Goal: Task Accomplishment & Management: Use online tool/utility

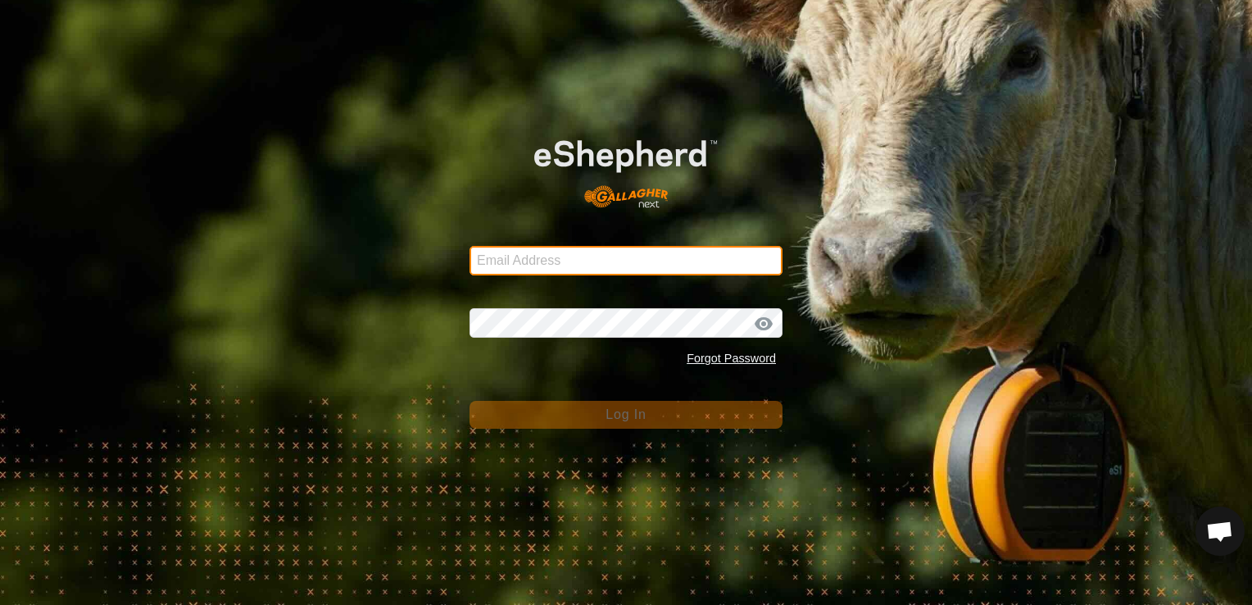
type input "[EMAIL_ADDRESS][DOMAIN_NAME]"
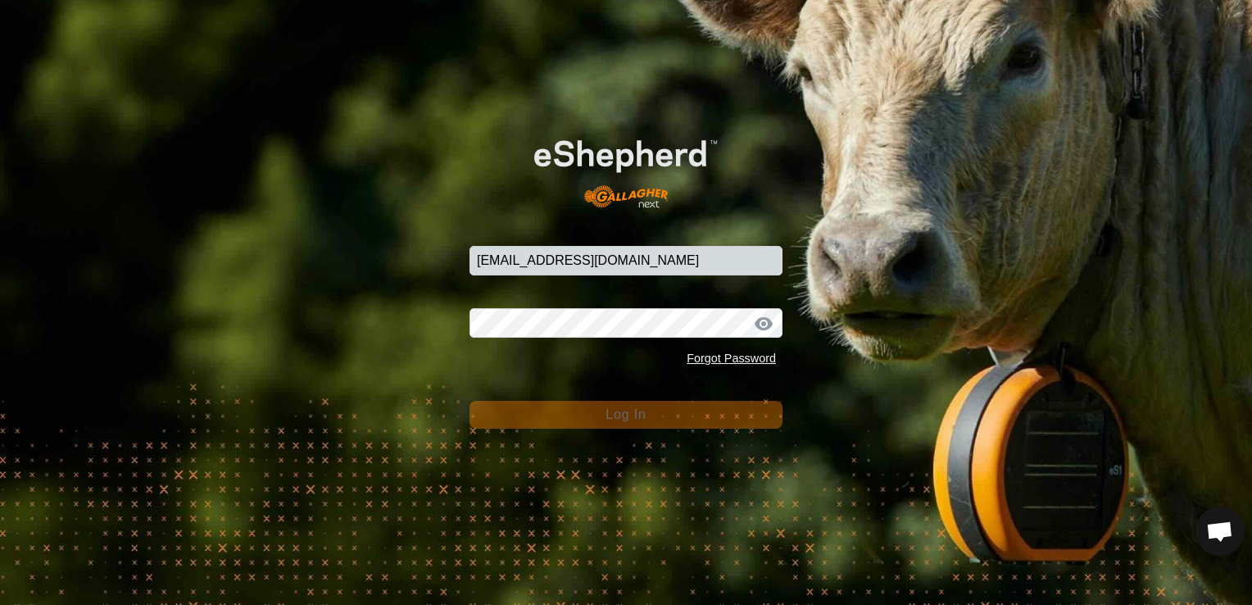
click at [540, 412] on button "Log In" at bounding box center [625, 415] width 313 height 28
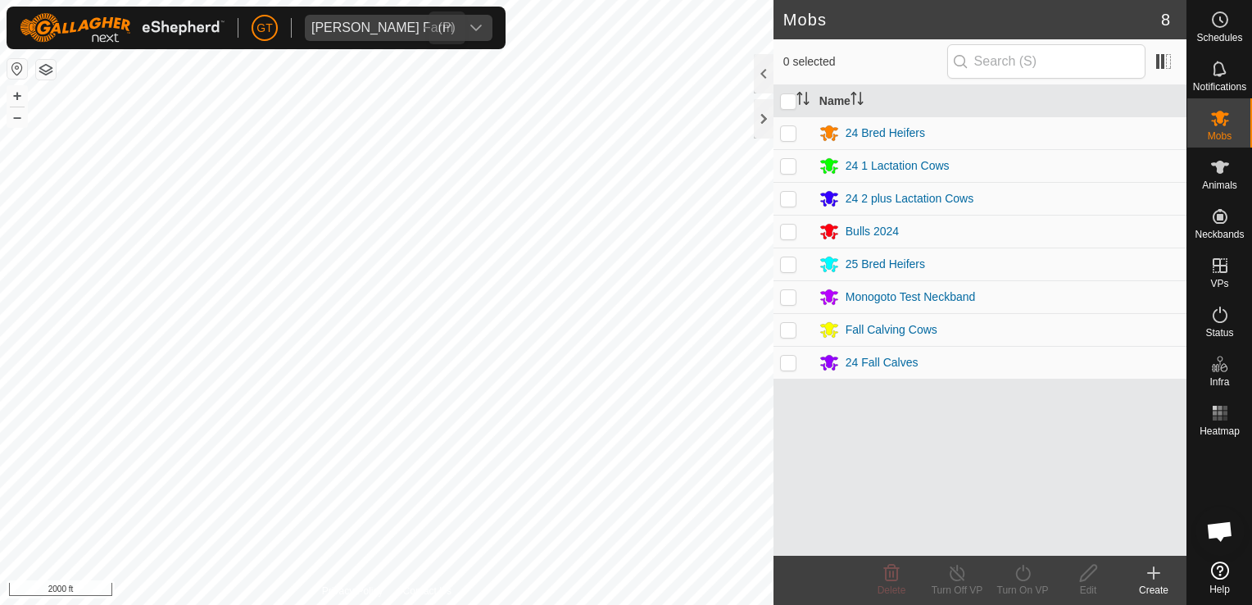
click at [329, 28] on div "[PERSON_NAME] Farm Schedules Notifications Mobs Animals Neckbands VPs Status In…" at bounding box center [626, 302] width 1252 height 605
click at [644, 0] on html "[PERSON_NAME] Farm Schedules Notifications Mobs Animals Neckbands VPs Status In…" at bounding box center [626, 302] width 1252 height 605
click at [757, 604] on html "[PERSON_NAME] Farm Schedules Notifications Mobs Animals Neckbands VPs Status In…" at bounding box center [626, 302] width 1252 height 605
click at [521, 604] on html "[PERSON_NAME] Farm Schedules Notifications Mobs Animals Neckbands VPs Status In…" at bounding box center [626, 302] width 1252 height 605
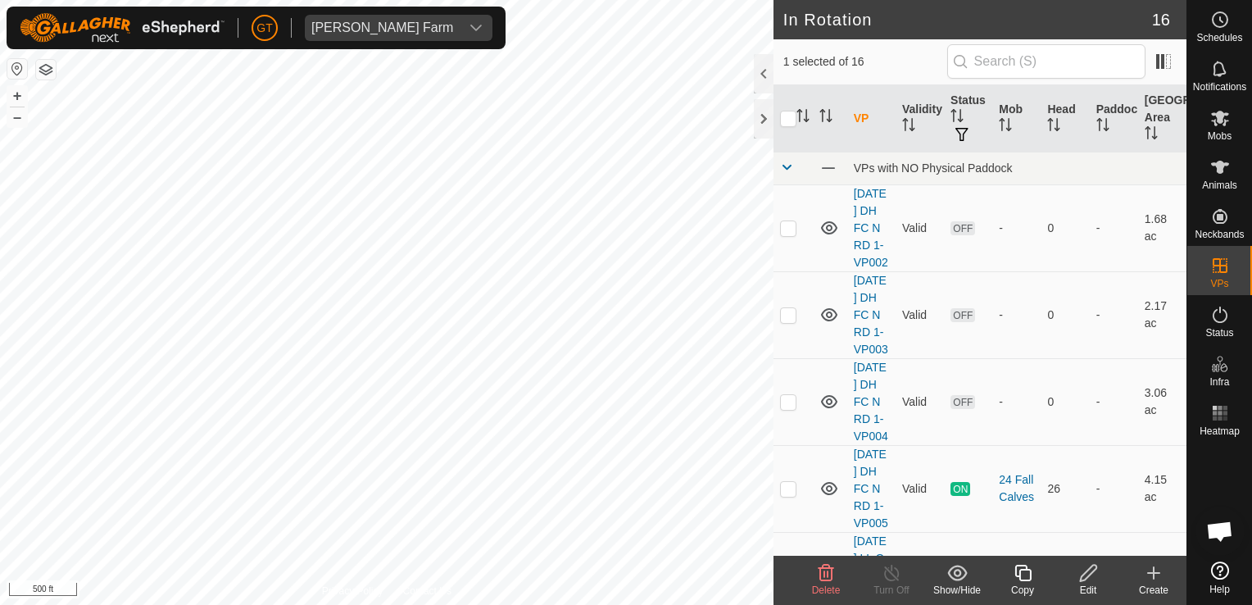
click at [827, 572] on icon at bounding box center [827, 573] width 16 height 16
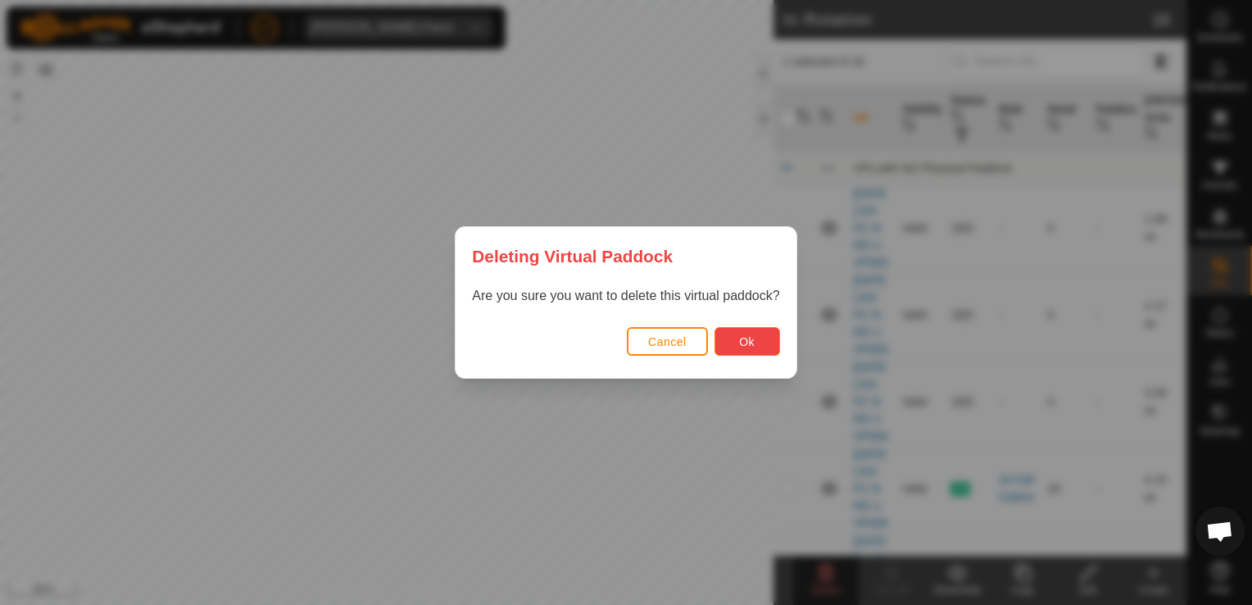
click at [749, 339] on span "Ok" at bounding box center [747, 341] width 16 height 13
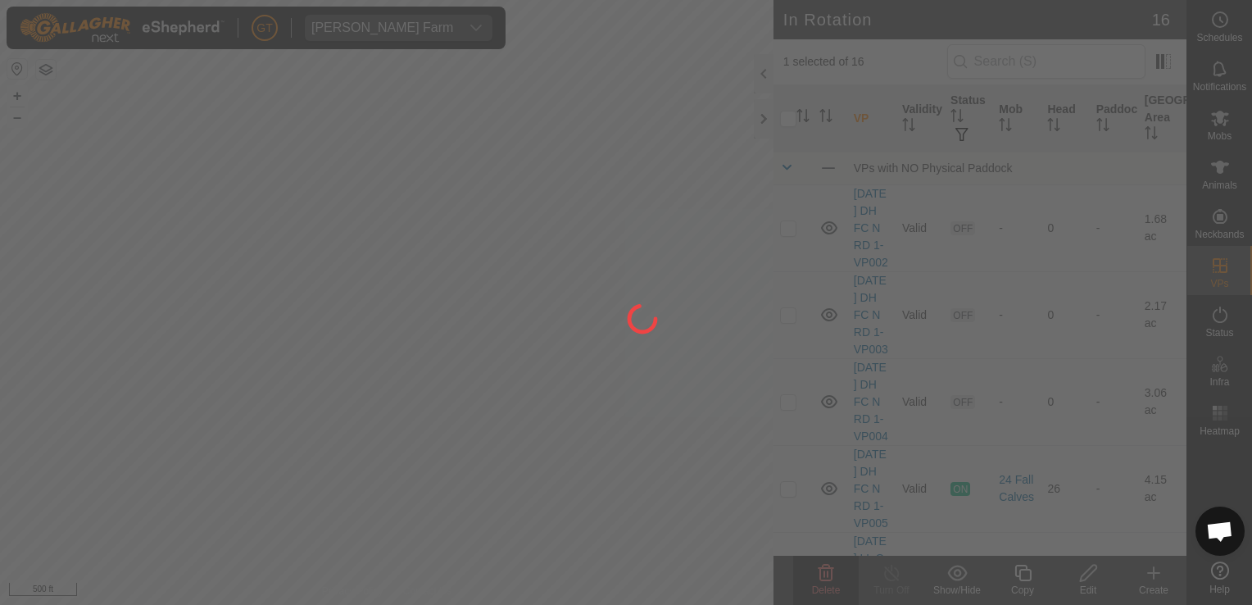
checkbox input "false"
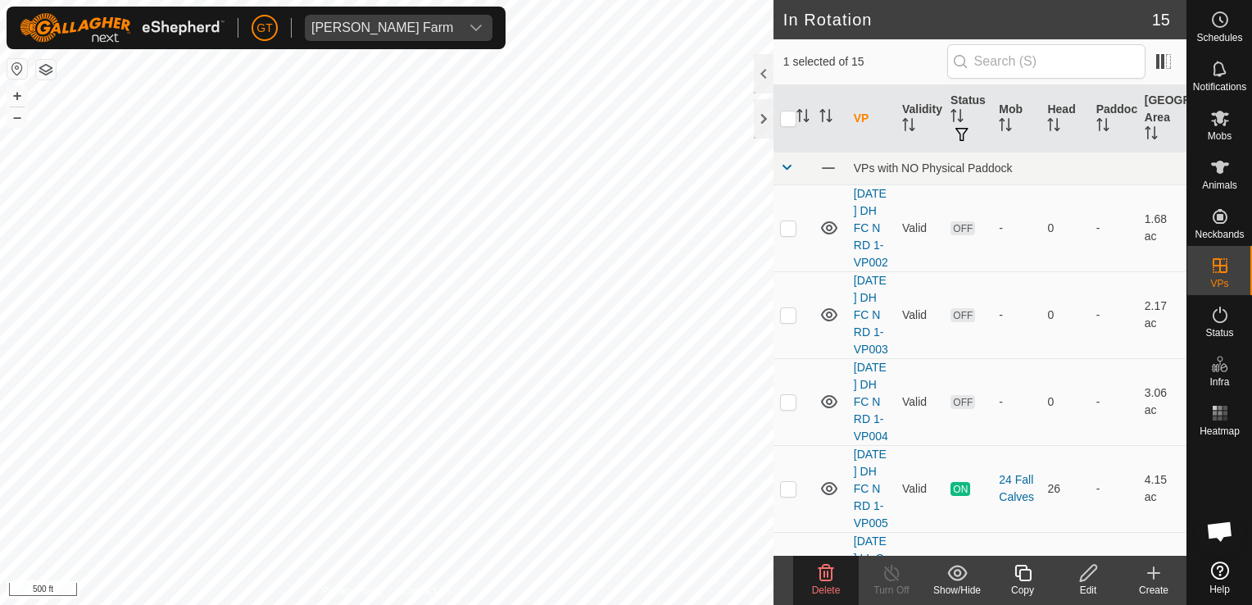
click at [819, 577] on icon at bounding box center [827, 573] width 16 height 16
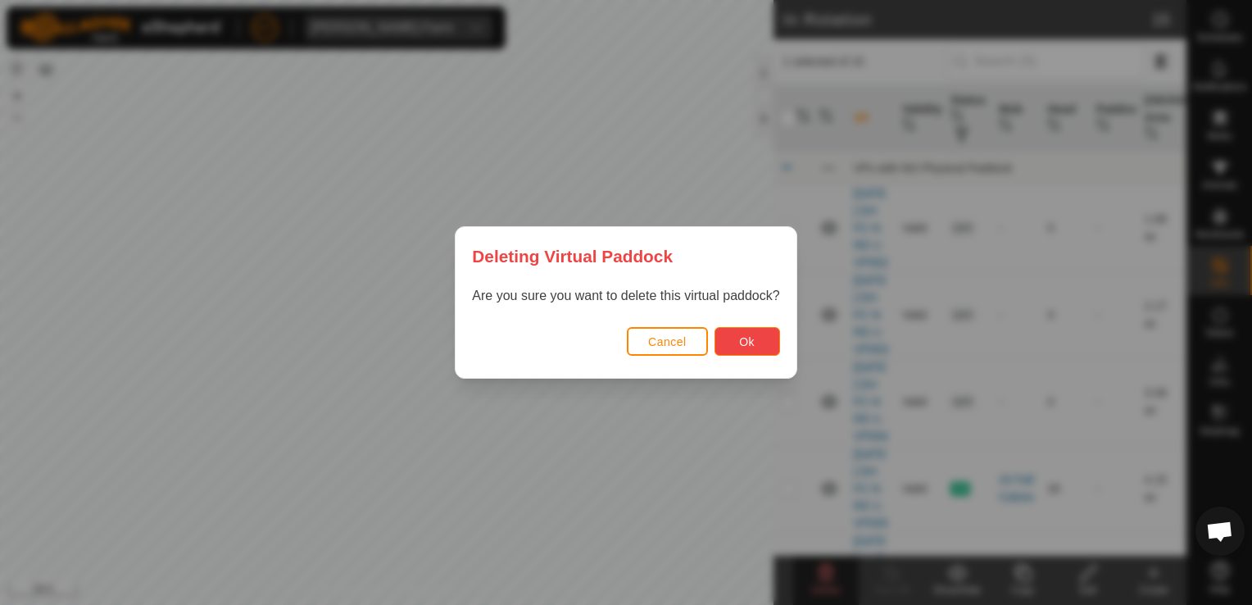
click at [739, 346] on span "Ok" at bounding box center [747, 341] width 16 height 13
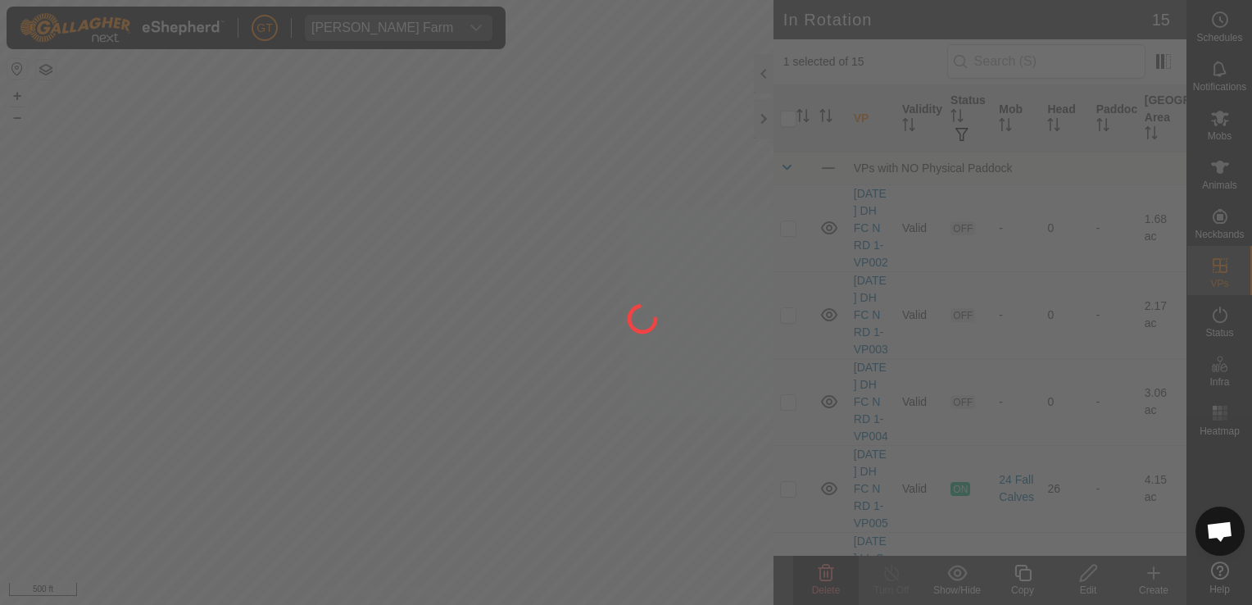
checkbox input "false"
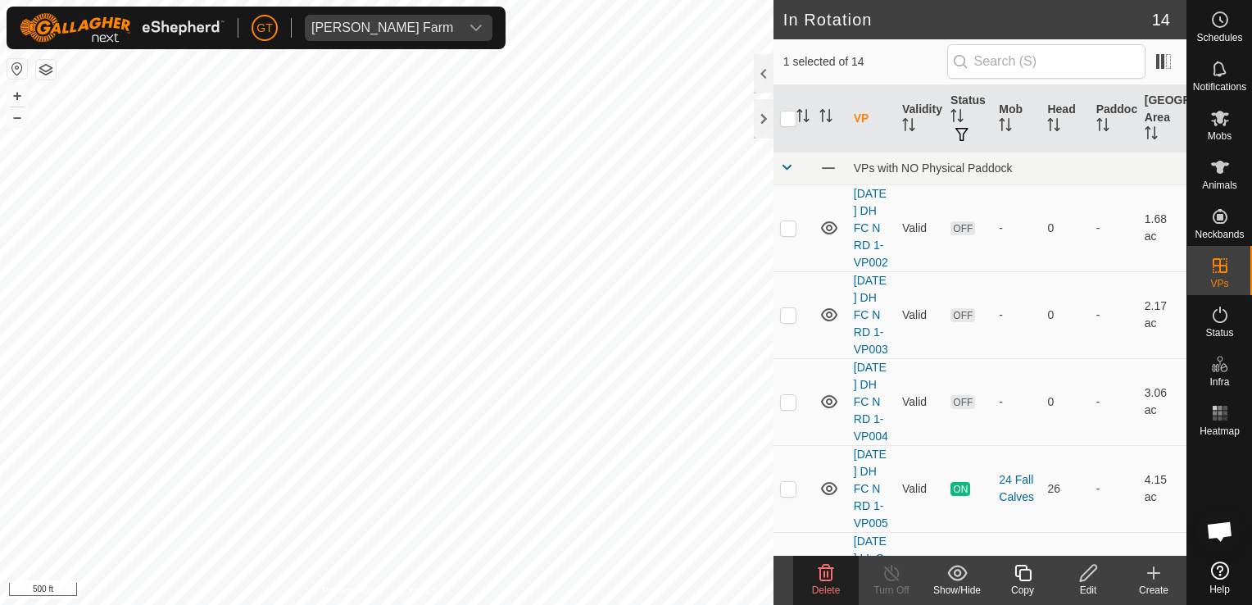
click at [829, 576] on icon at bounding box center [826, 573] width 20 height 20
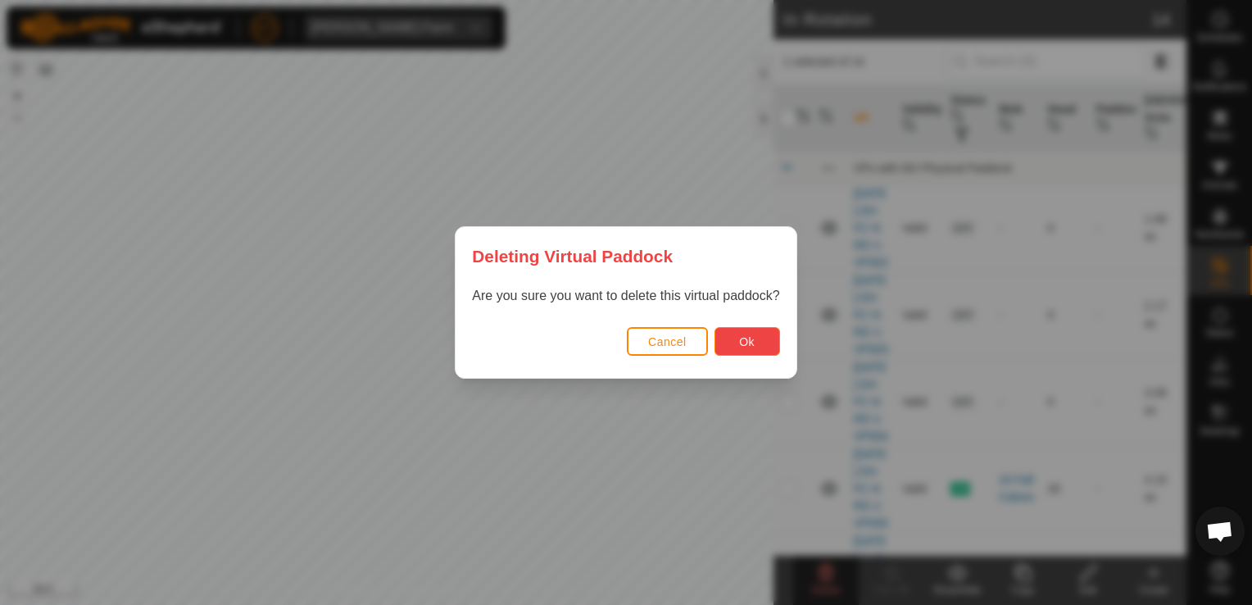
click at [755, 337] on button "Ok" at bounding box center [747, 341] width 66 height 29
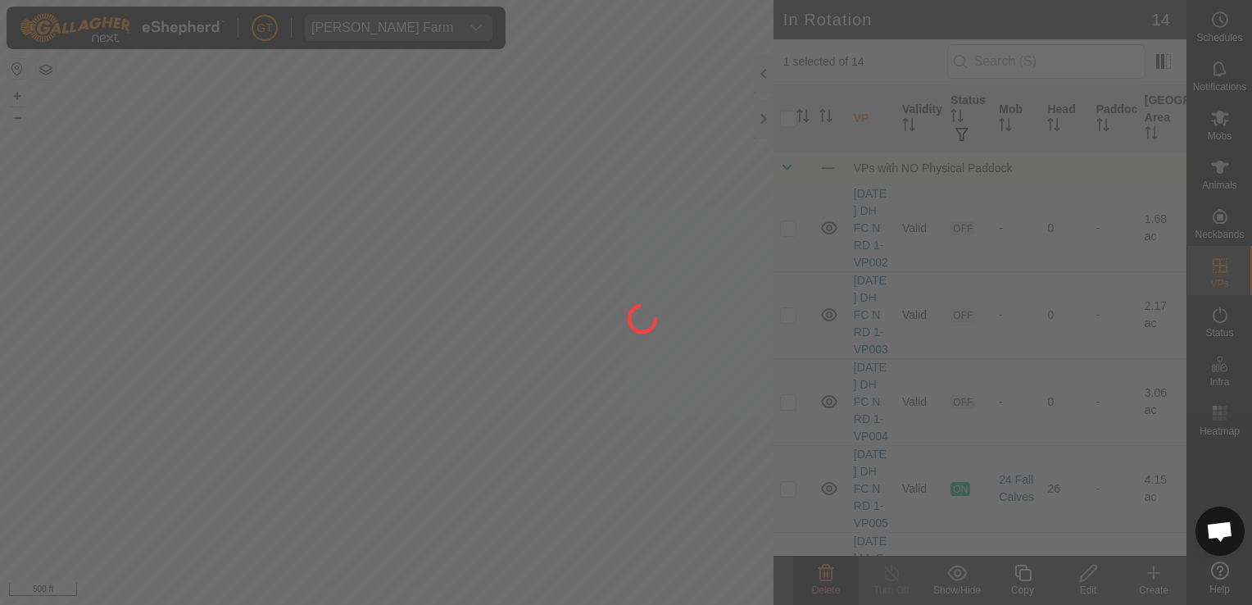
checkbox input "false"
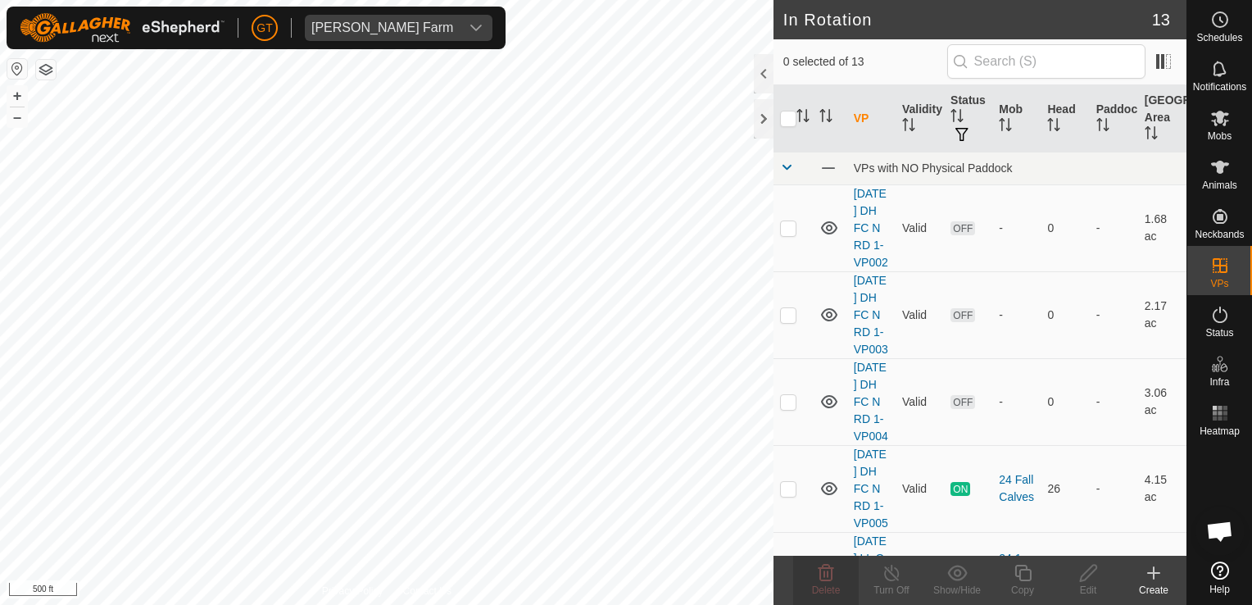
checkbox input "true"
click at [1023, 569] on icon at bounding box center [1022, 573] width 16 height 16
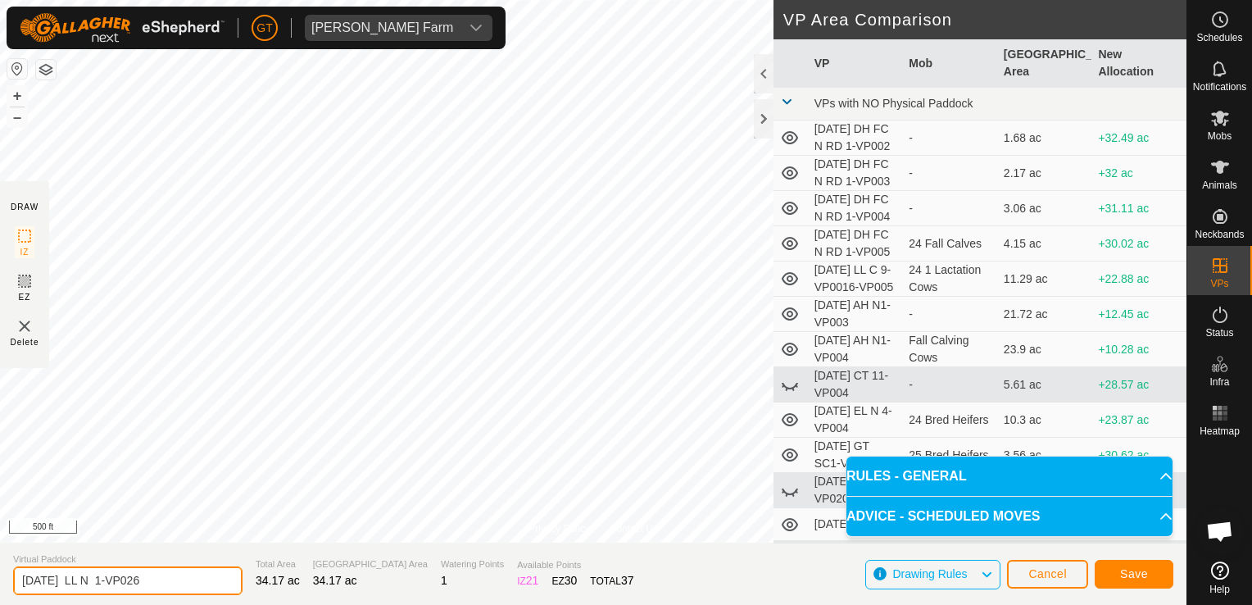
click at [187, 581] on input "[DATE] LL N 1-VP026" at bounding box center [127, 580] width 229 height 29
type input "[DATE] LL N 1-VP027"
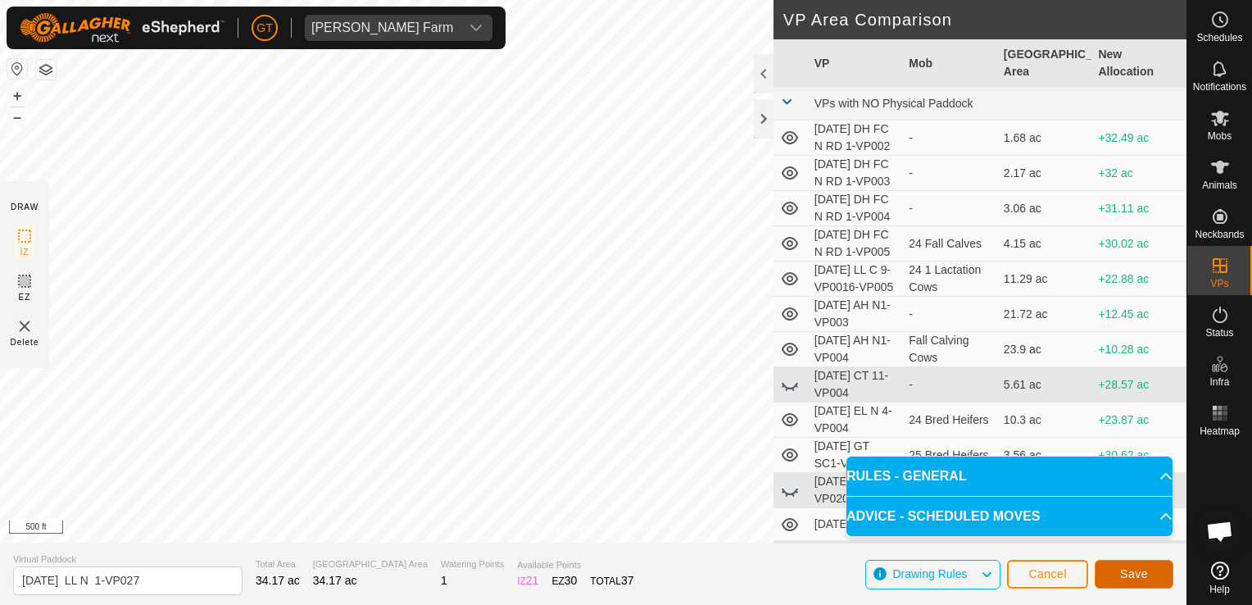
click at [1144, 574] on span "Save" at bounding box center [1134, 573] width 28 height 13
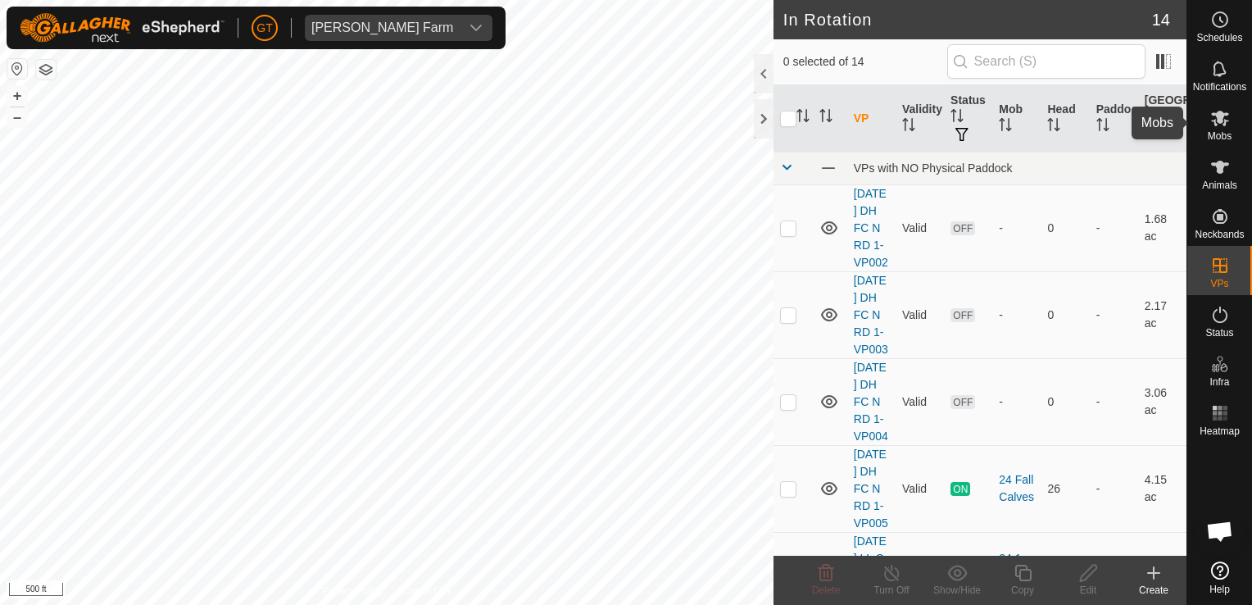
click at [1219, 116] on icon at bounding box center [1220, 119] width 18 height 16
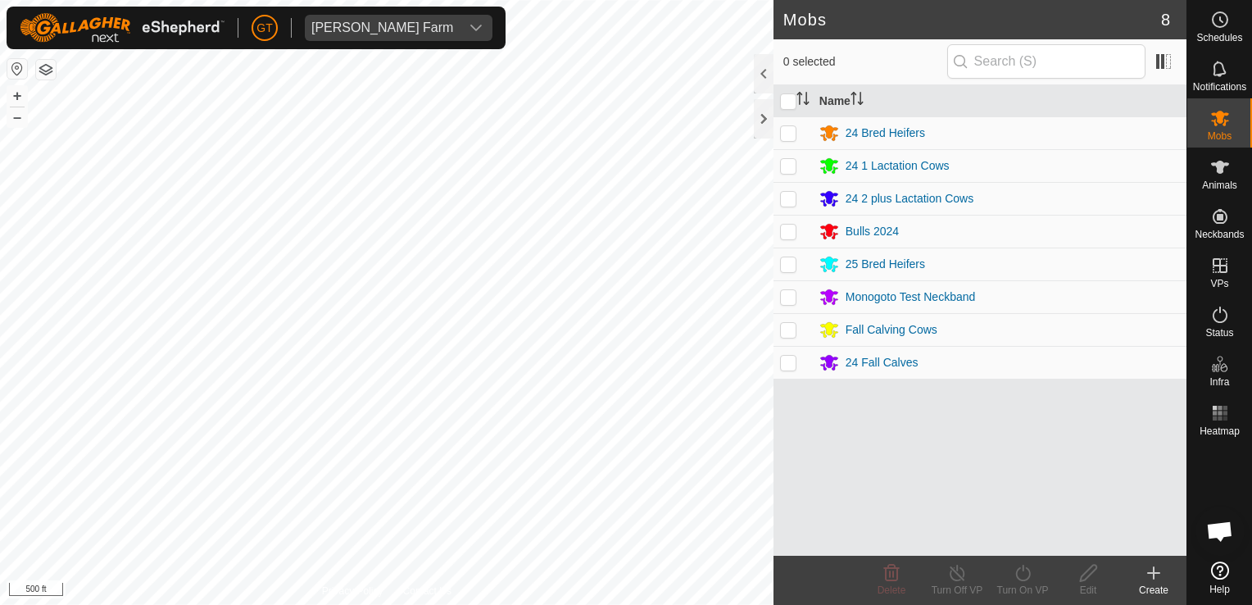
click at [786, 197] on p-checkbox at bounding box center [788, 198] width 16 height 13
checkbox input "true"
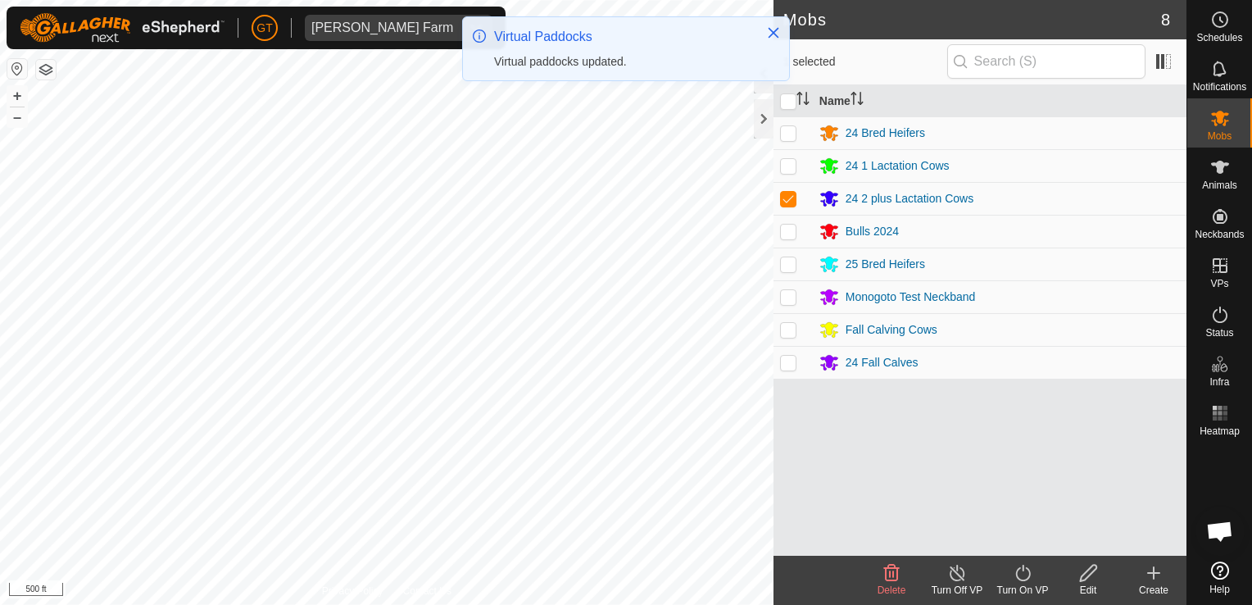
click at [1022, 568] on icon at bounding box center [1023, 573] width 20 height 20
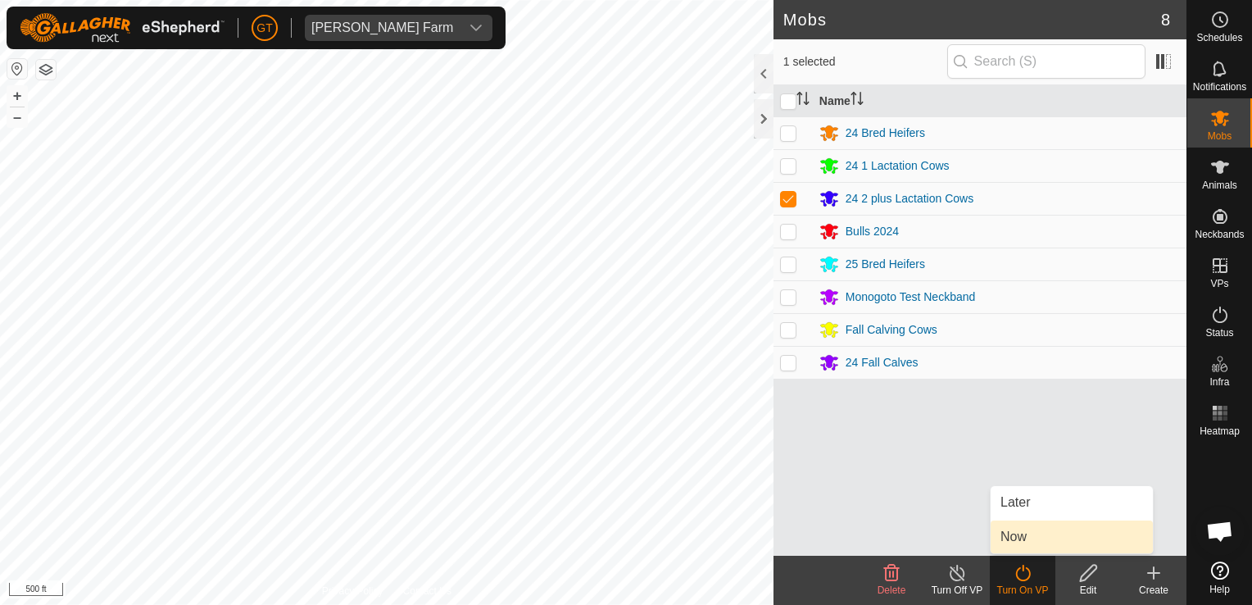
click at [1052, 541] on link "Now" at bounding box center [1072, 536] width 162 height 33
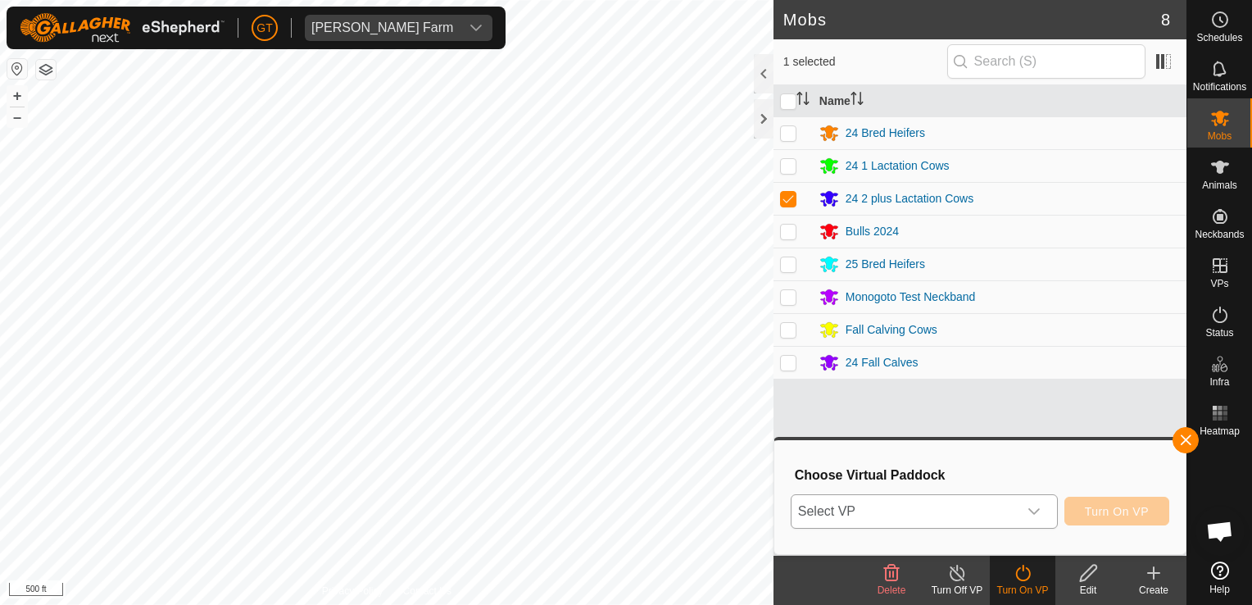
click at [1036, 506] on icon "dropdown trigger" at bounding box center [1033, 511] width 13 height 13
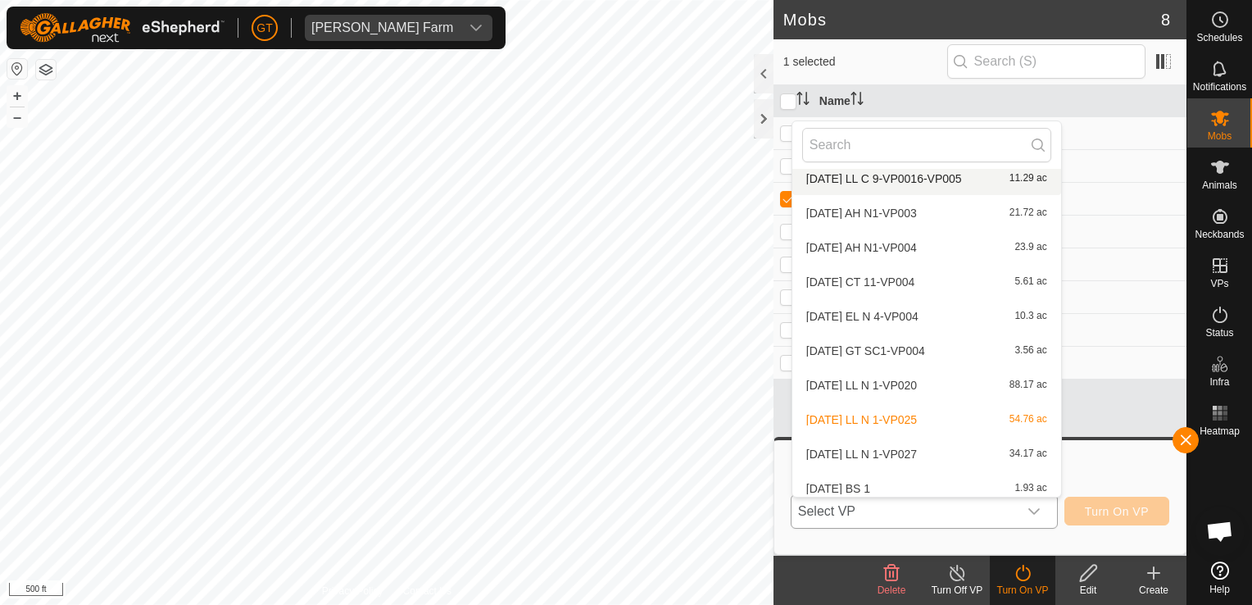
scroll to position [190, 0]
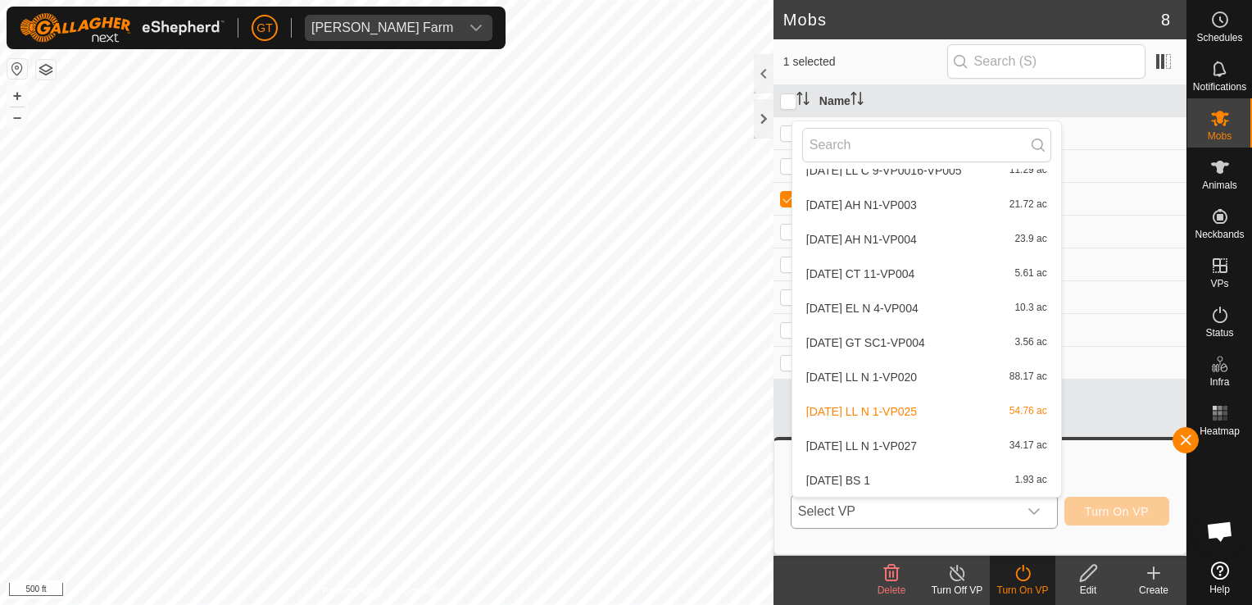
click at [958, 449] on li "[DATE] LL N 1-VP027 34.17 ac" at bounding box center [926, 445] width 269 height 33
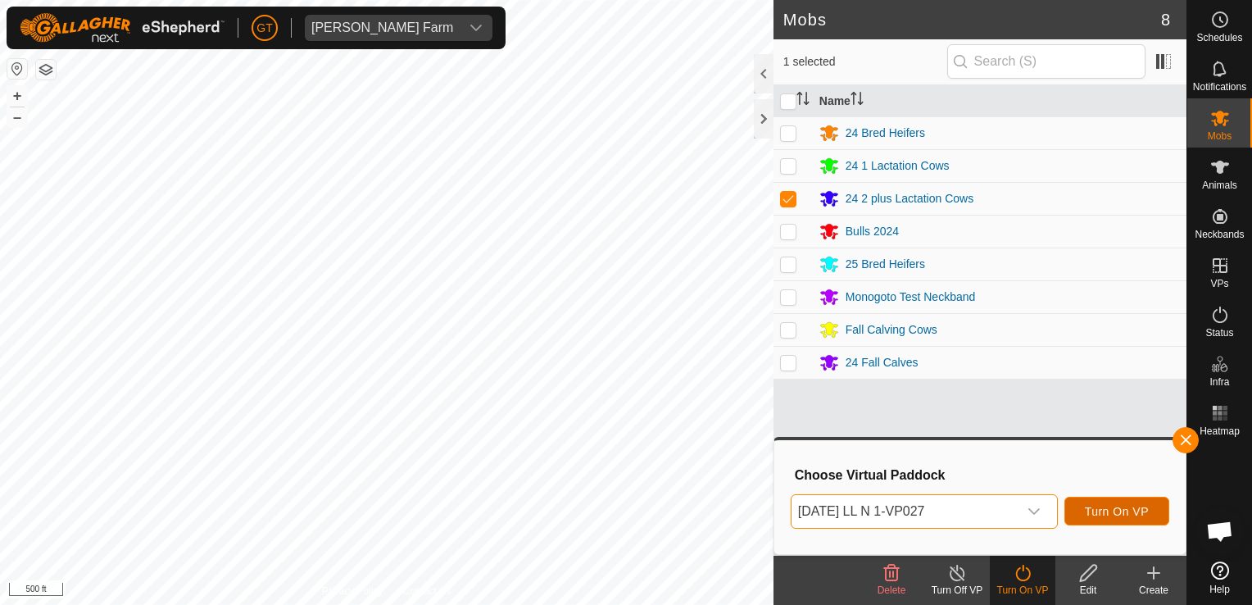
click at [1105, 507] on span "Turn On VP" at bounding box center [1117, 511] width 64 height 13
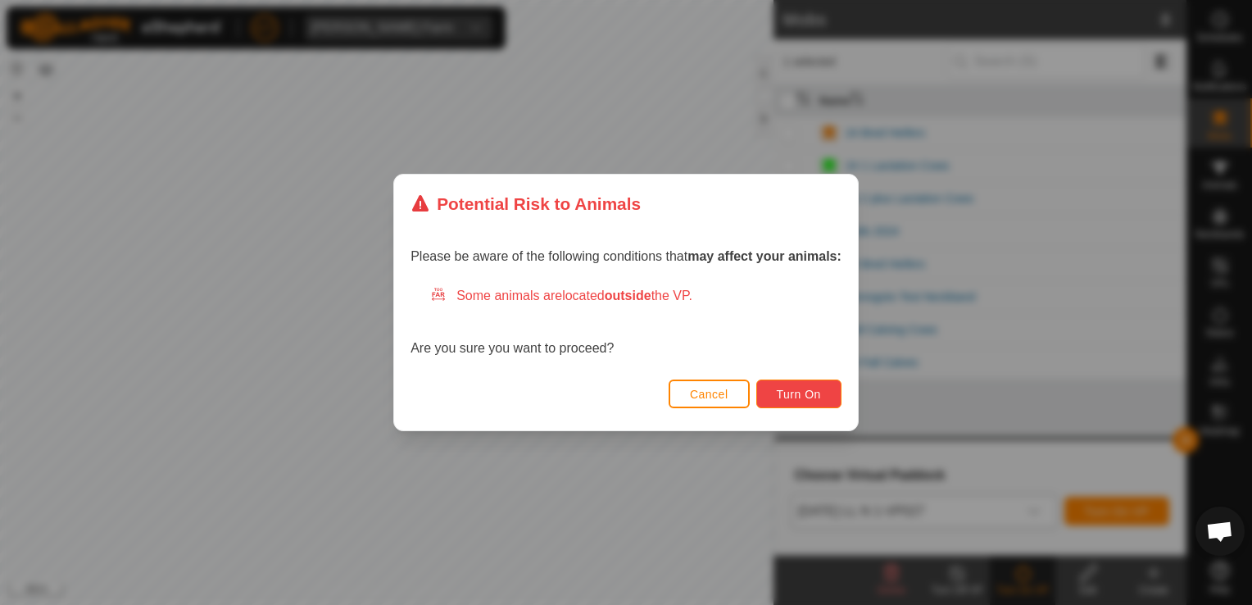
click at [806, 384] on button "Turn On" at bounding box center [798, 393] width 85 height 29
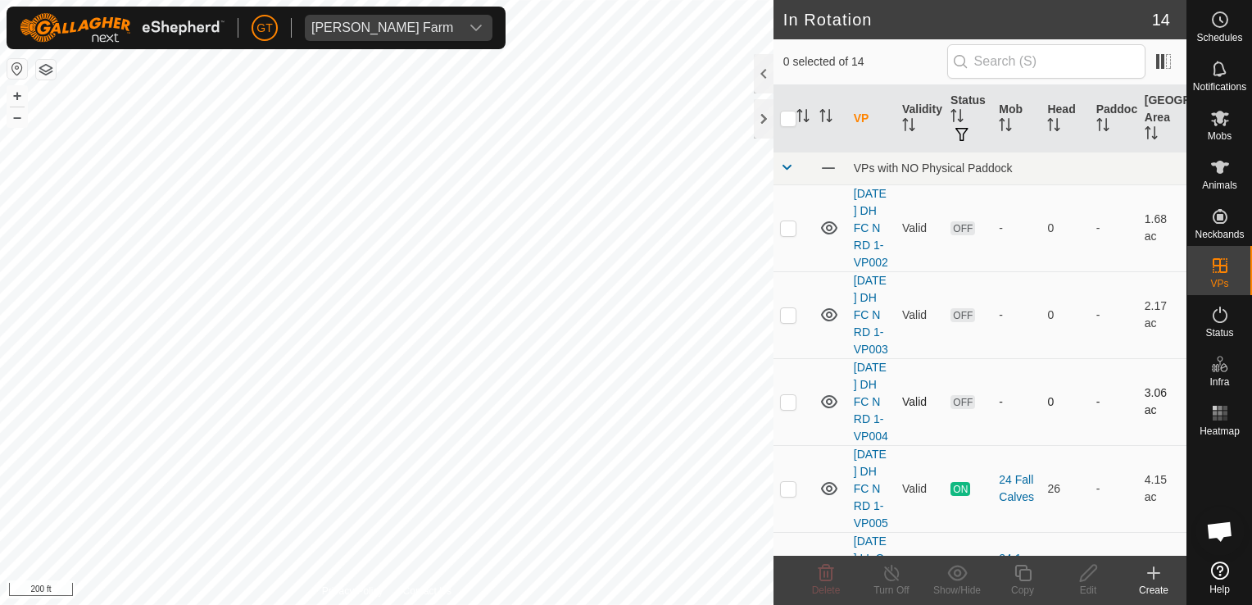
checkbox input "true"
click at [1020, 563] on icon at bounding box center [1023, 573] width 20 height 20
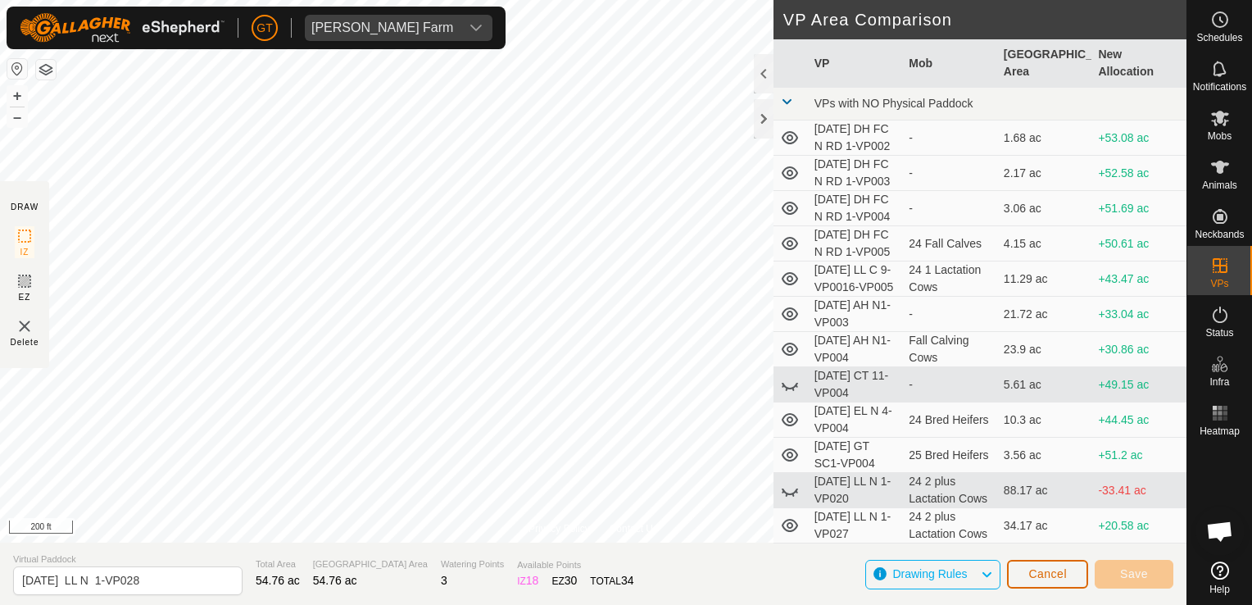
click at [1065, 583] on button "Cancel" at bounding box center [1047, 574] width 81 height 29
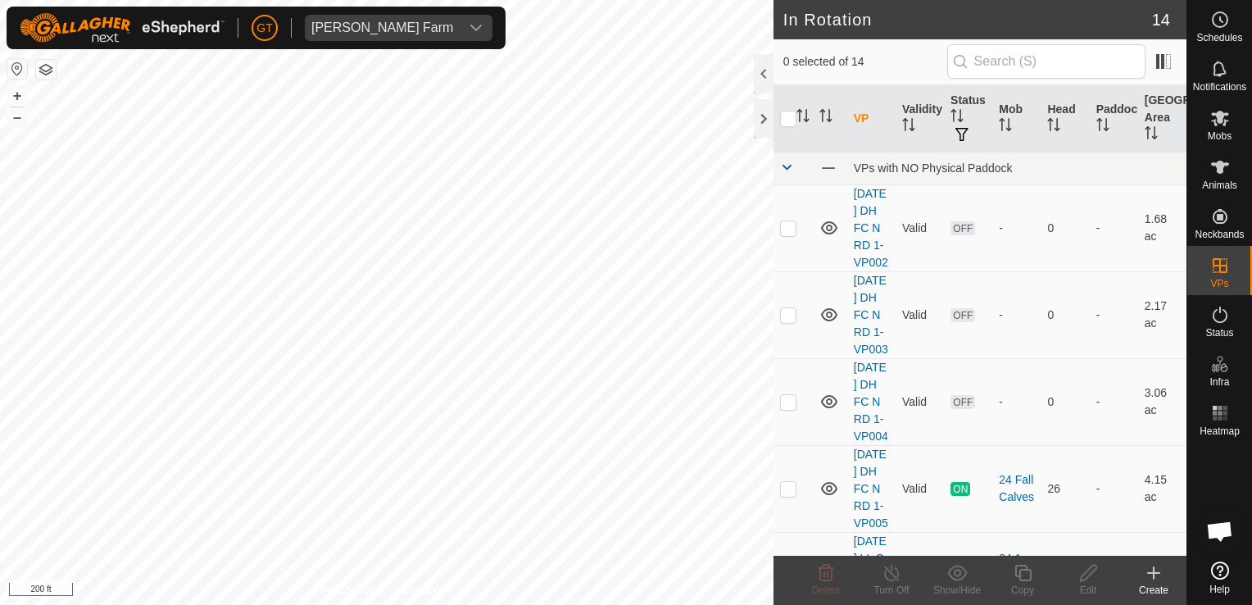
checkbox input "true"
click at [1017, 570] on icon at bounding box center [1023, 573] width 20 height 20
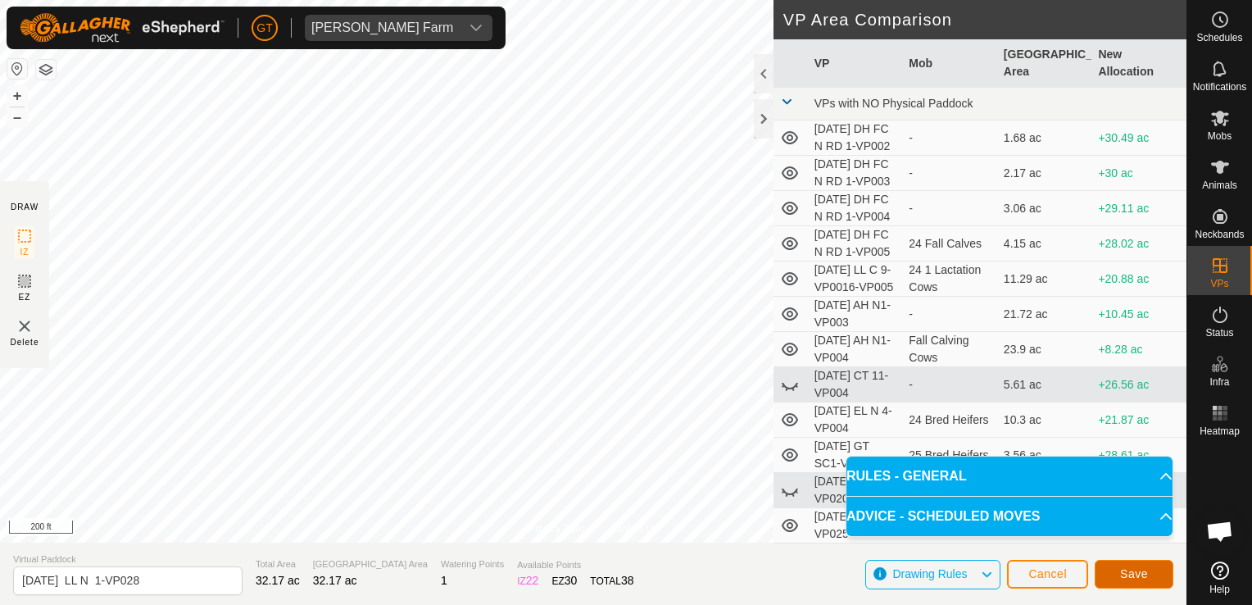
click at [1129, 569] on span "Save" at bounding box center [1134, 573] width 28 height 13
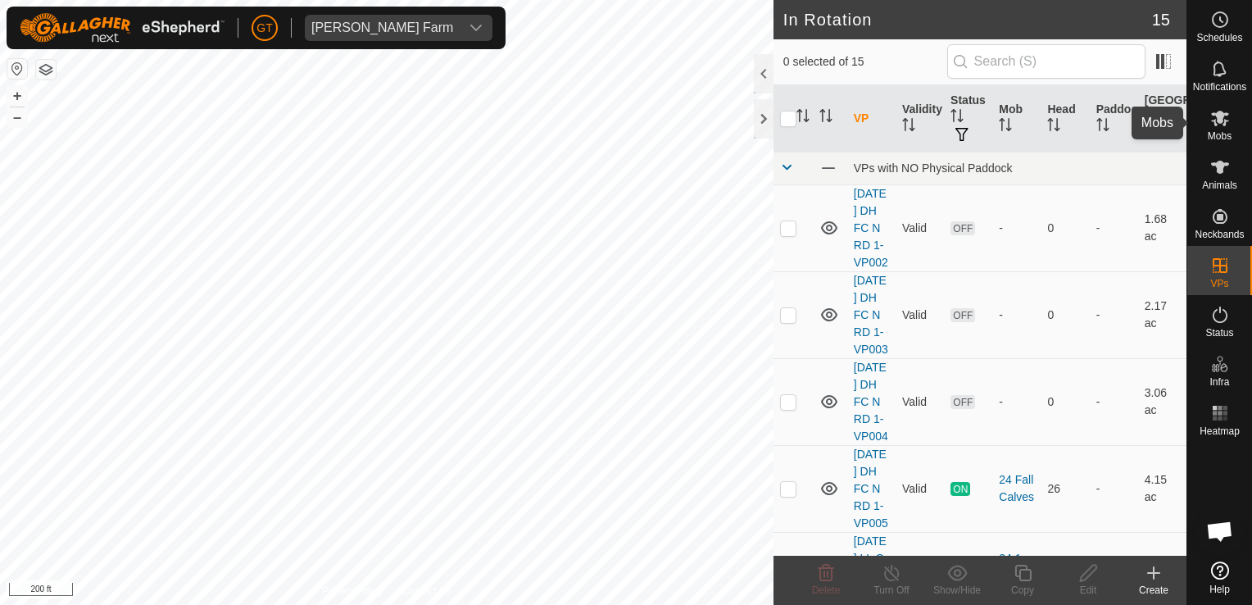
click at [1215, 114] on icon at bounding box center [1220, 119] width 18 height 16
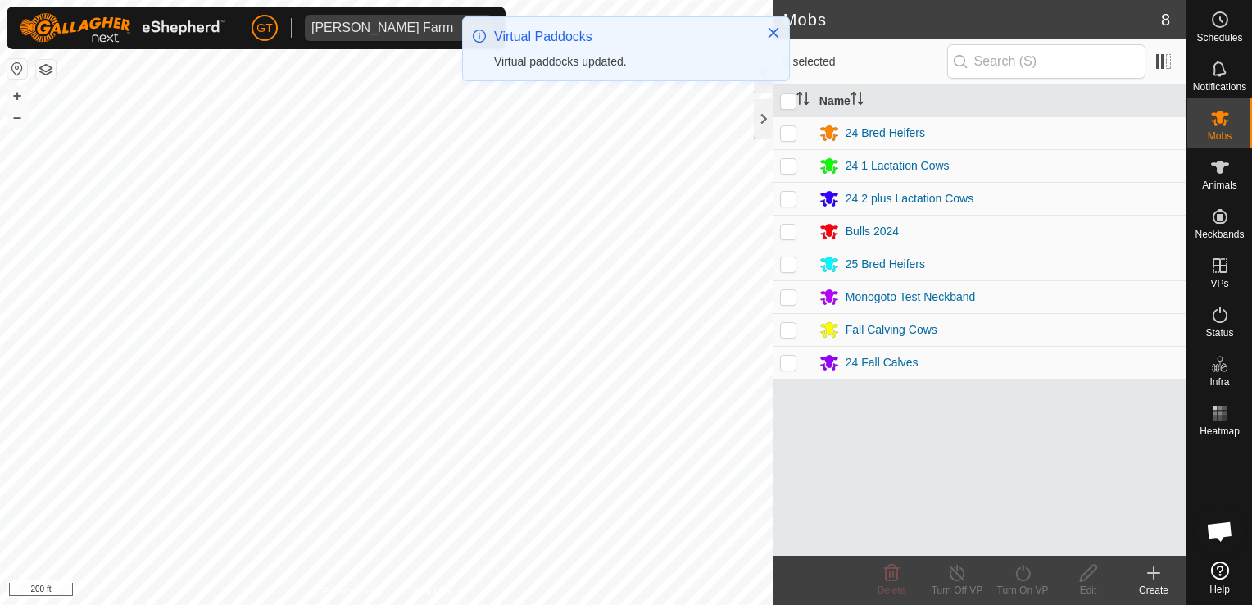
click at [787, 198] on p-checkbox at bounding box center [788, 198] width 16 height 13
checkbox input "true"
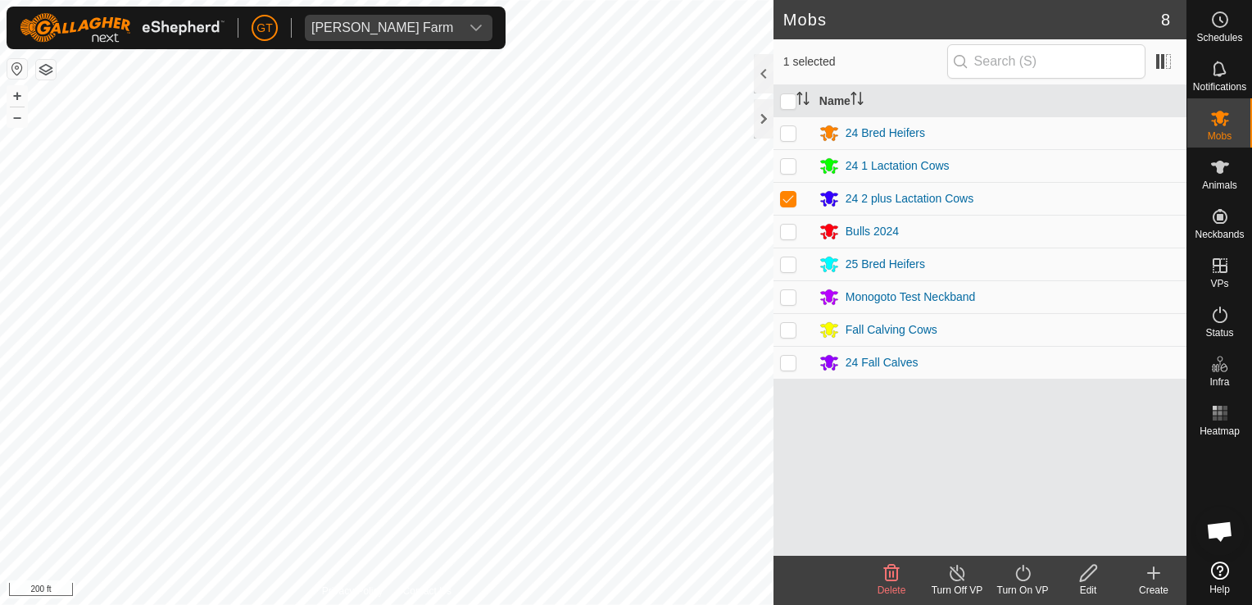
click at [1025, 569] on icon at bounding box center [1023, 573] width 20 height 20
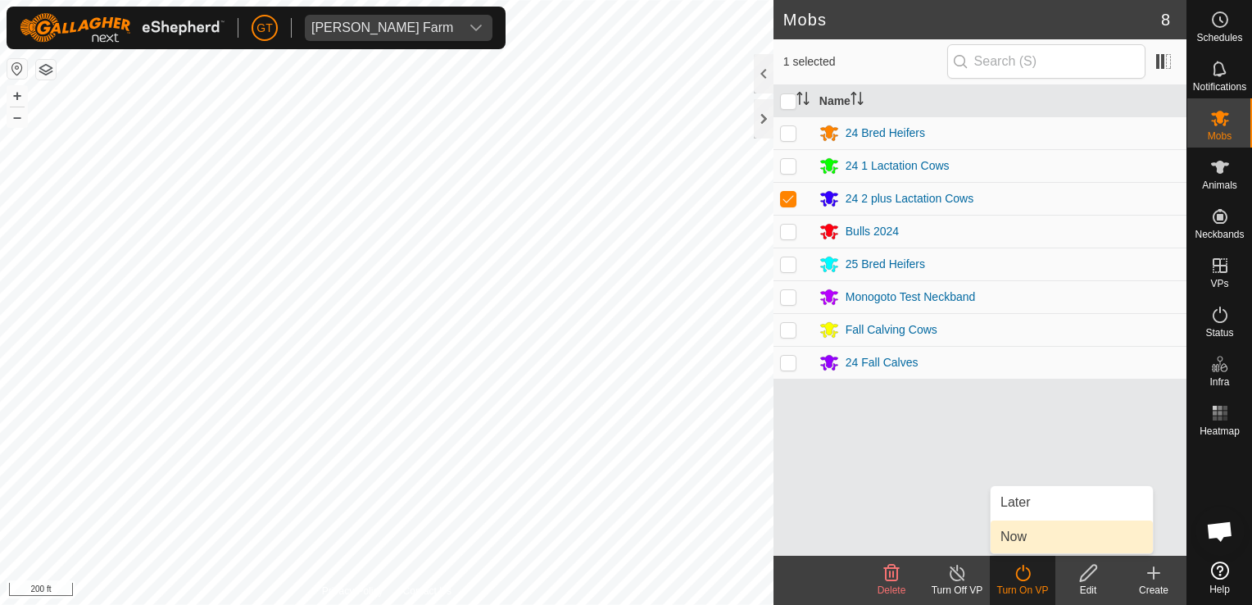
click at [1019, 546] on link "Now" at bounding box center [1072, 536] width 162 height 33
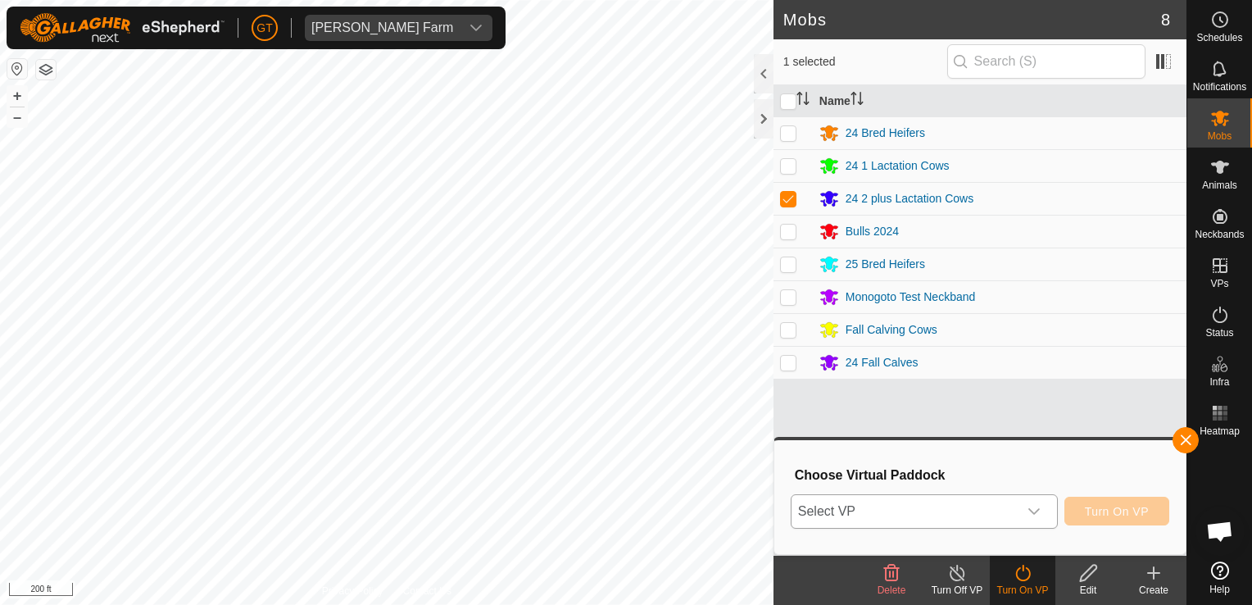
click at [1039, 509] on icon "dropdown trigger" at bounding box center [1033, 511] width 13 height 13
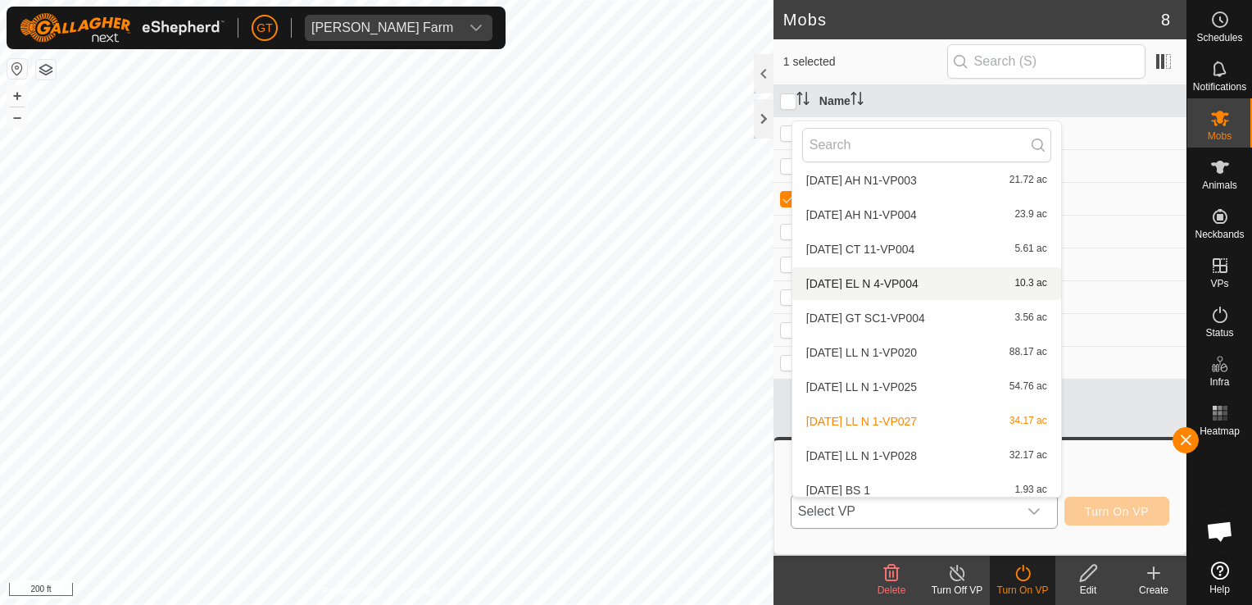
scroll to position [224, 0]
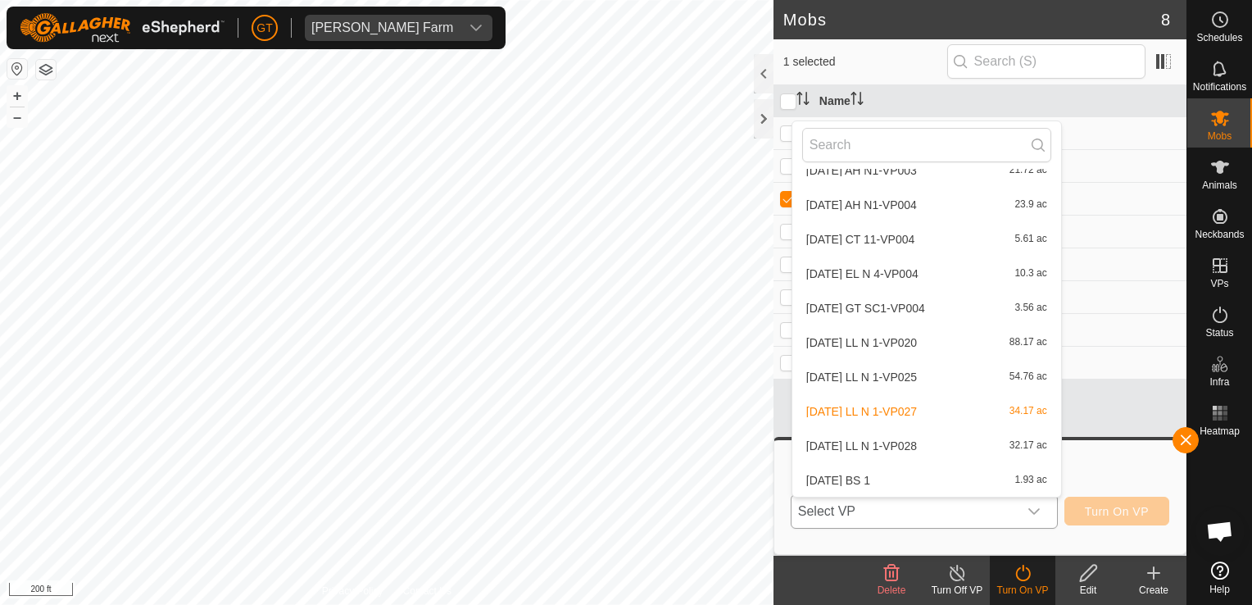
click at [949, 447] on li "[DATE] LL N 1-VP028 32.17 ac" at bounding box center [926, 445] width 269 height 33
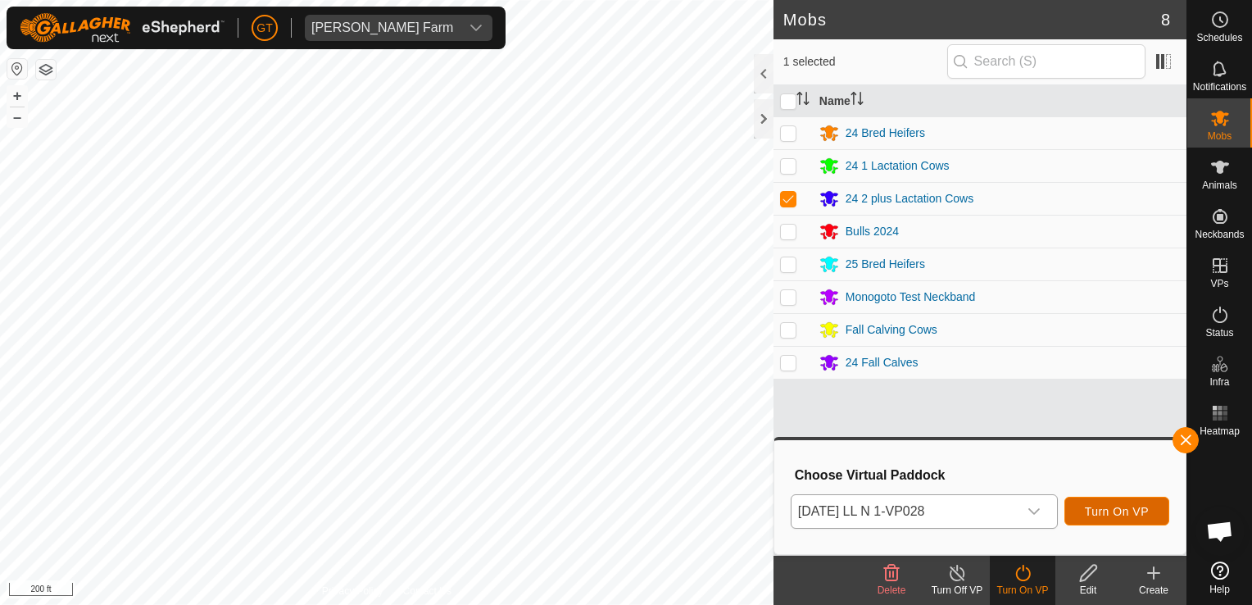
click at [1104, 506] on span "Turn On VP" at bounding box center [1117, 511] width 64 height 13
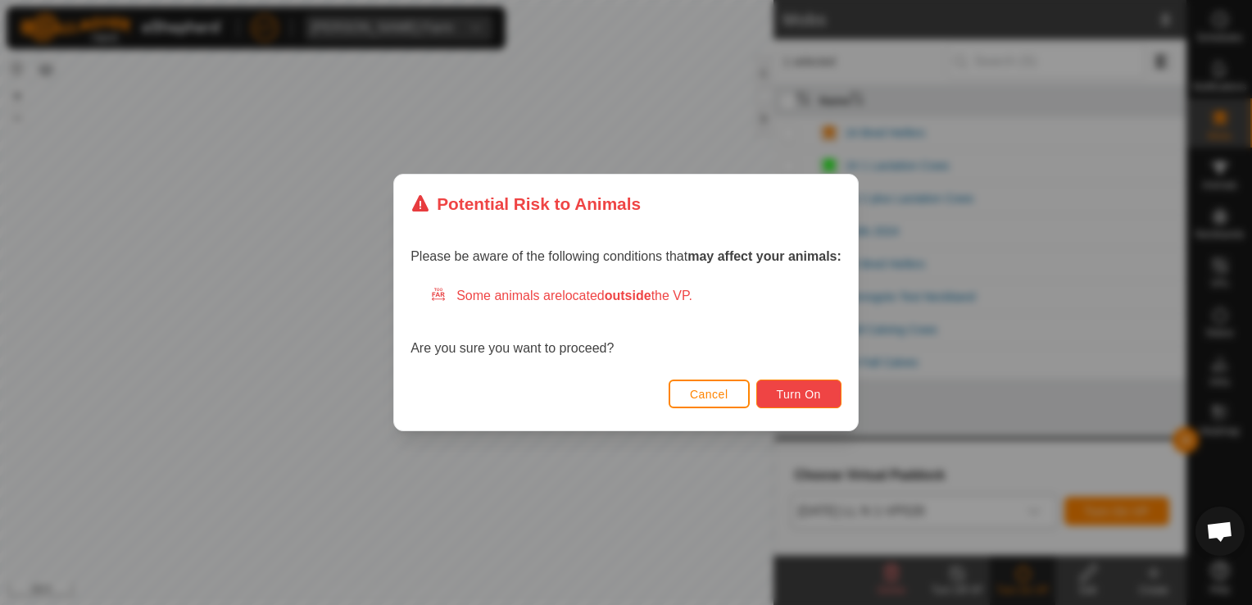
click at [792, 388] on span "Turn On" at bounding box center [799, 394] width 44 height 13
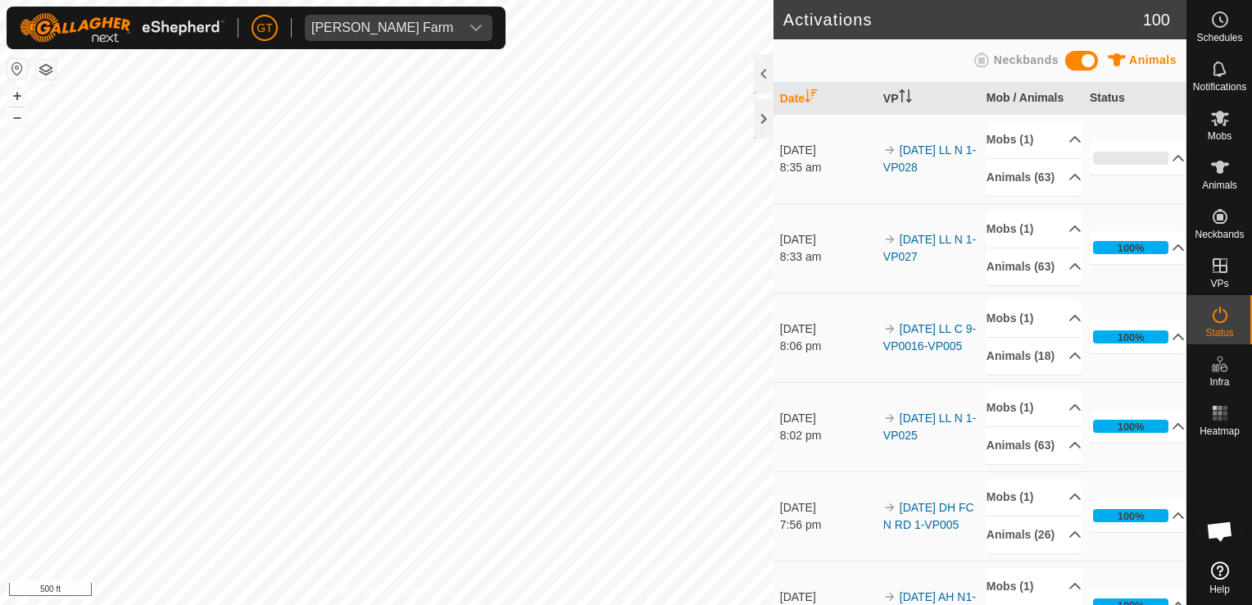
click at [422, 0] on html "[PERSON_NAME] Farm Schedules Notifications Mobs Animals Neckbands VPs Status In…" at bounding box center [626, 302] width 1252 height 605
